Goal: Task Accomplishment & Management: Manage account settings

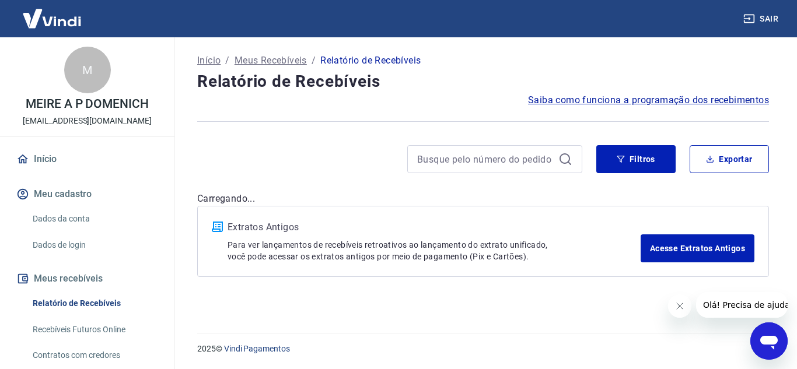
click at [776, 337] on icon "Abrir janela de mensagens" at bounding box center [769, 343] width 18 height 14
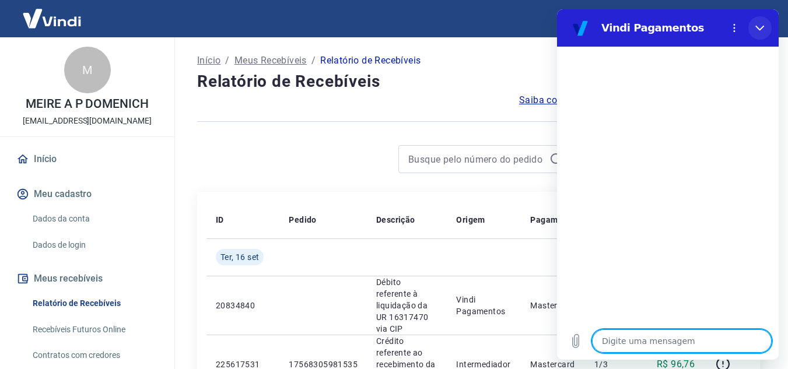
click at [758, 25] on icon "Fechar" at bounding box center [760, 27] width 9 height 9
type textarea "x"
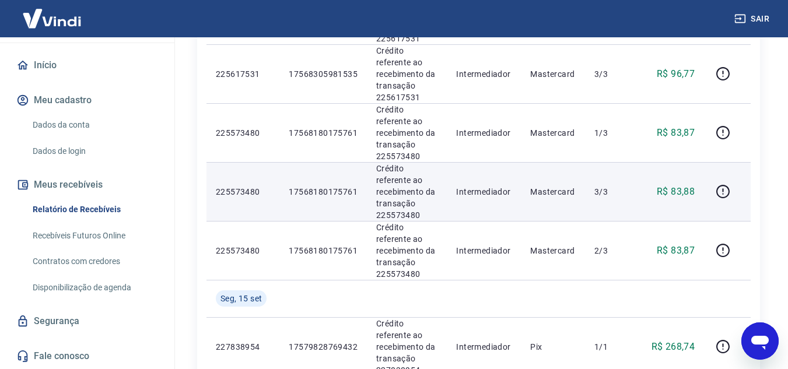
scroll to position [467, 0]
